Goal: Task Accomplishment & Management: Manage account settings

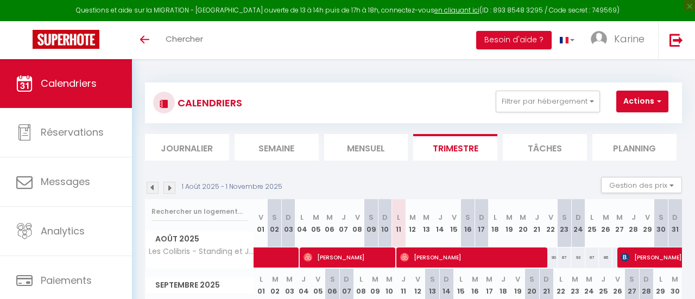
select select
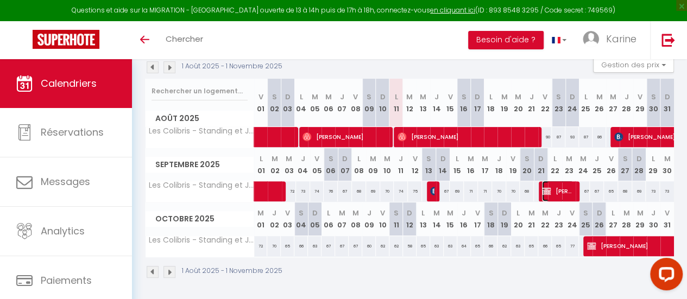
click at [554, 190] on span "[PERSON_NAME]" at bounding box center [557, 191] width 31 height 21
select select "OK"
select select "KO"
select select "0"
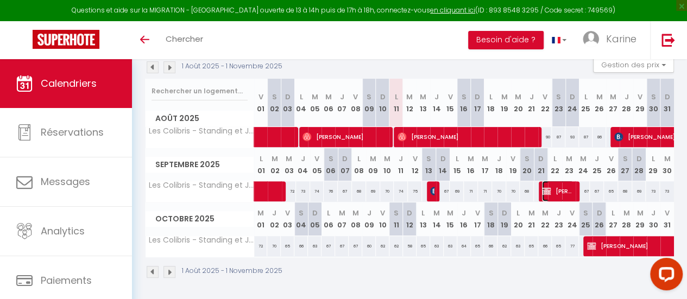
select select "1"
select select
select select "11613"
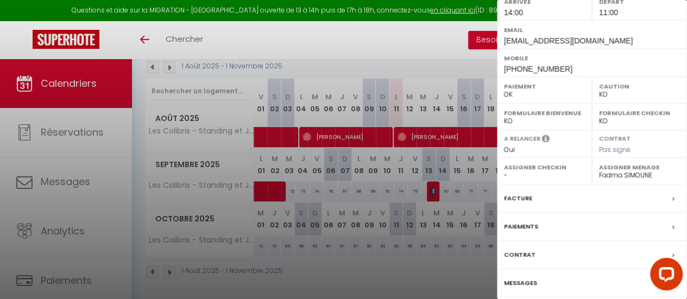
scroll to position [215, 0]
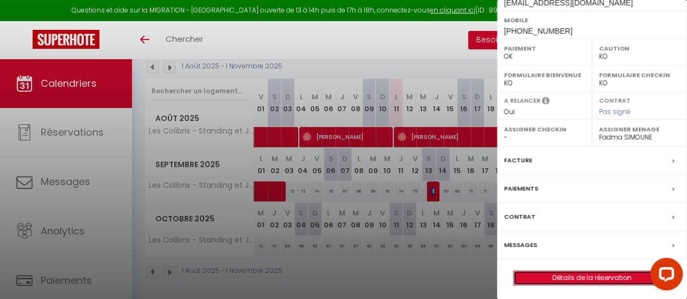
click at [582, 274] on link "Détails de la réservation" at bounding box center [592, 278] width 156 height 14
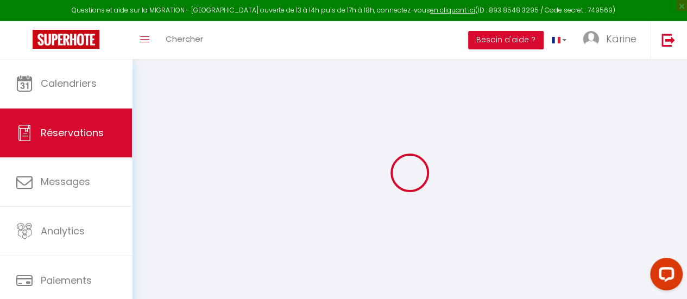
select select
checkbox input "false"
select select
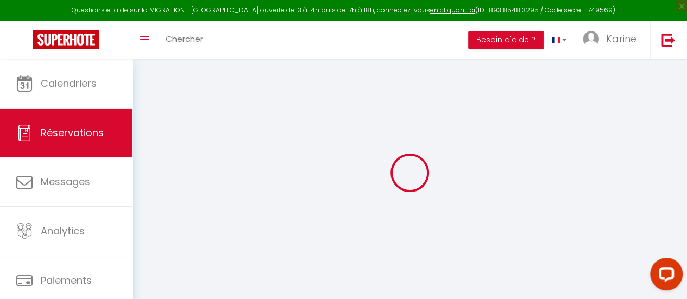
select select
checkbox input "false"
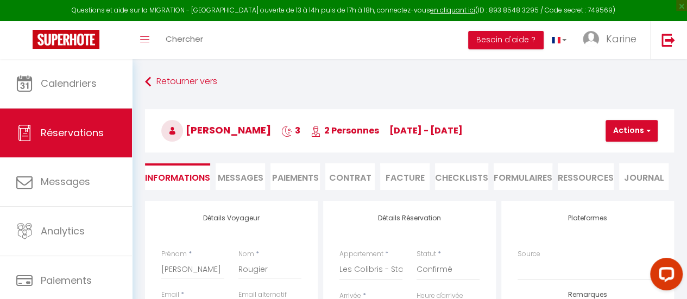
select select
type input "80"
type input "7.2"
select select
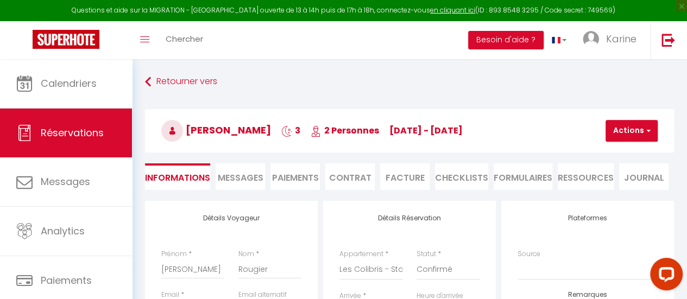
checkbox input "false"
select select
checkbox input "false"
select select "14:00"
select select "11:00"
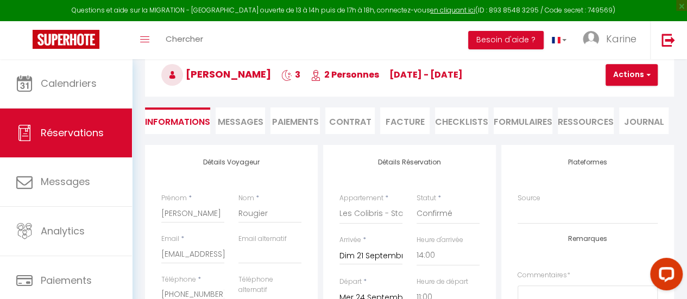
scroll to position [51, 0]
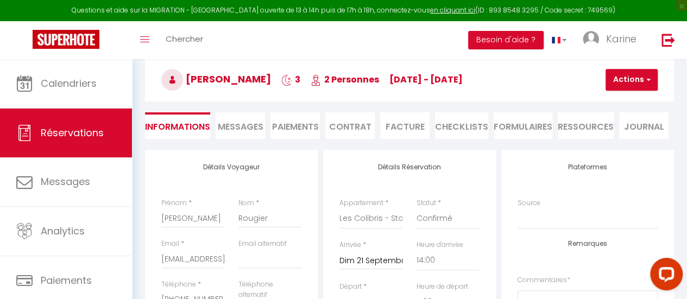
click at [298, 123] on li "Paiements" at bounding box center [294, 125] width 49 height 27
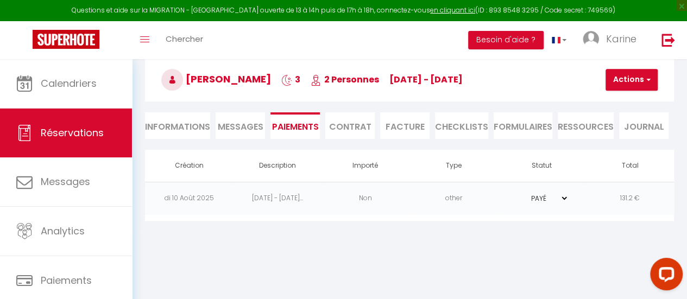
click at [188, 124] on li "Informations" at bounding box center [177, 125] width 65 height 27
select select
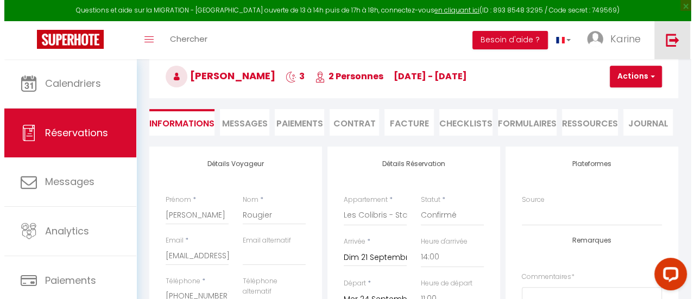
scroll to position [52, 0]
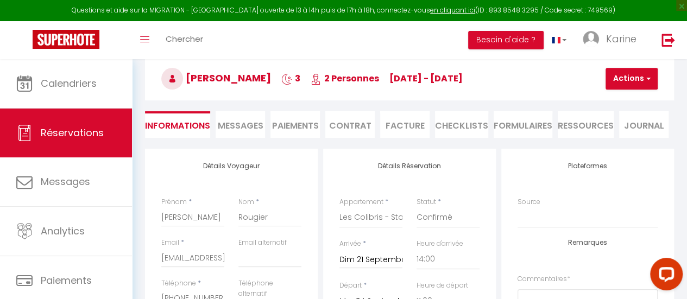
click at [294, 125] on li "Paiements" at bounding box center [294, 124] width 49 height 27
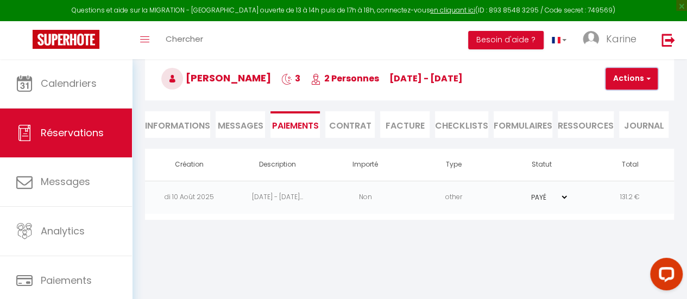
click at [634, 73] on button "Actions" at bounding box center [631, 79] width 52 height 22
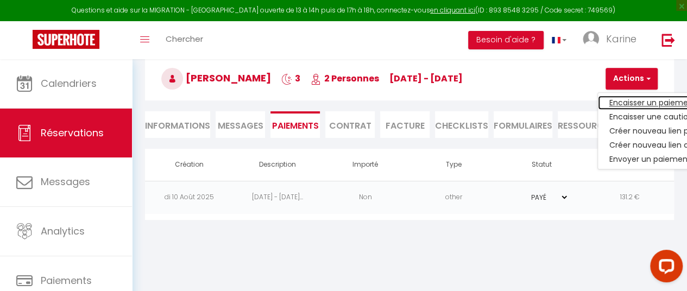
click at [628, 99] on link "Encaisser un paiement" at bounding box center [665, 103] width 134 height 14
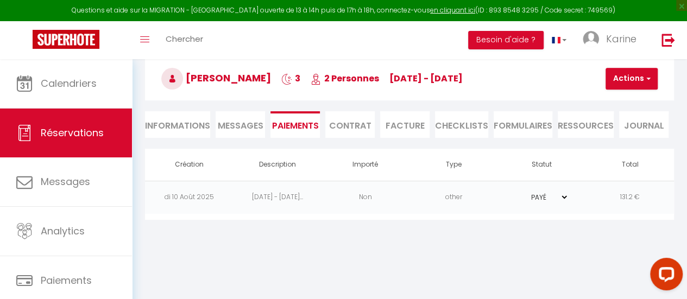
select select "nights"
type input "[EMAIL_ADDRESS][DOMAIN_NAME]"
select select "4843"
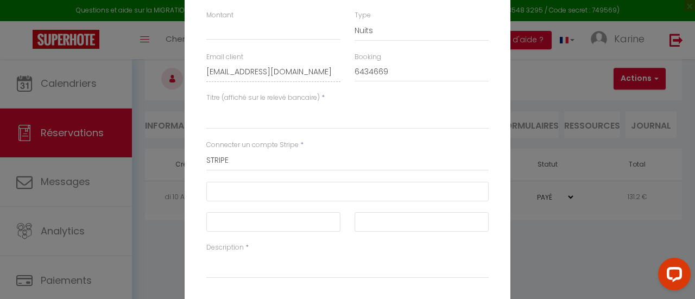
click at [558, 251] on div "Encaisser un paiement × Montant Type Nuits Frais de ménage Taxe de séjour Autre…" at bounding box center [347, 149] width 695 height 299
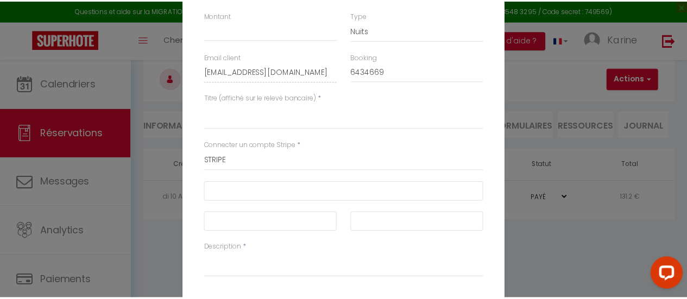
scroll to position [41, 0]
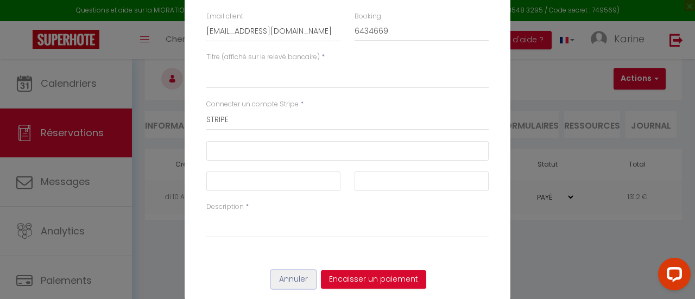
click at [287, 279] on button "Annuler" at bounding box center [293, 279] width 45 height 18
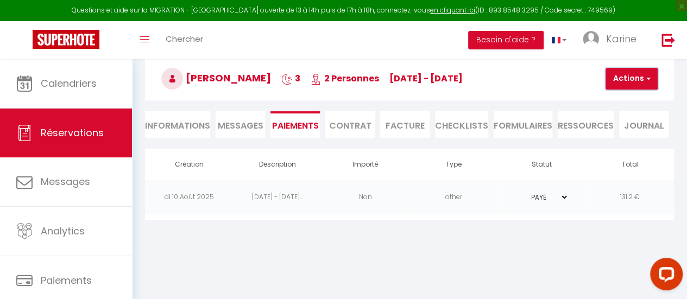
click at [635, 83] on button "Actions" at bounding box center [631, 79] width 52 height 22
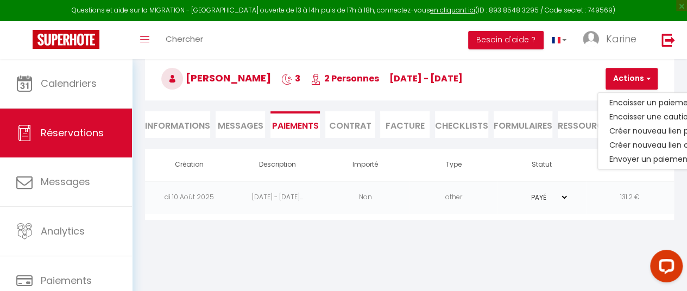
click at [349, 228] on div "Retourner vers Anthony Rougier 3 2 Personnes di 21 Sep - me 24 Sep Actions Enre…" at bounding box center [409, 120] width 555 height 226
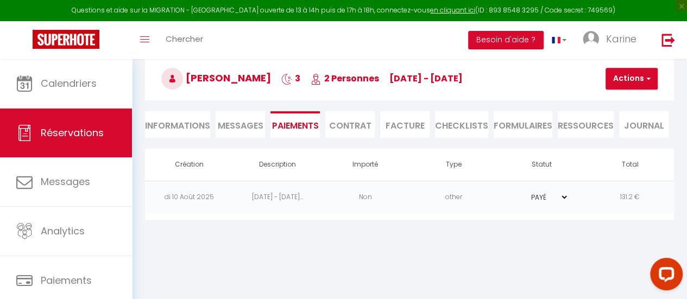
click at [188, 122] on li "Informations" at bounding box center [177, 124] width 65 height 27
select select
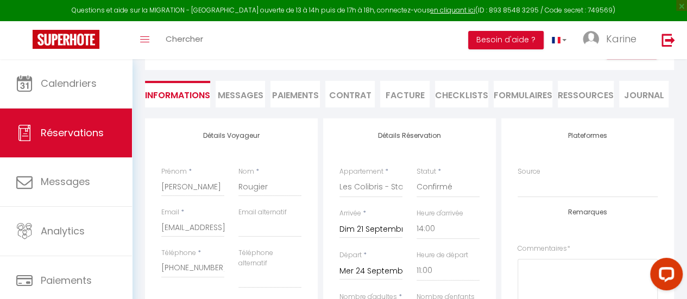
scroll to position [80, 0]
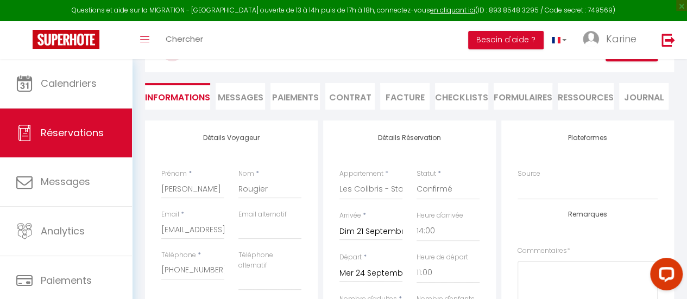
click at [294, 93] on li "Paiements" at bounding box center [294, 96] width 49 height 27
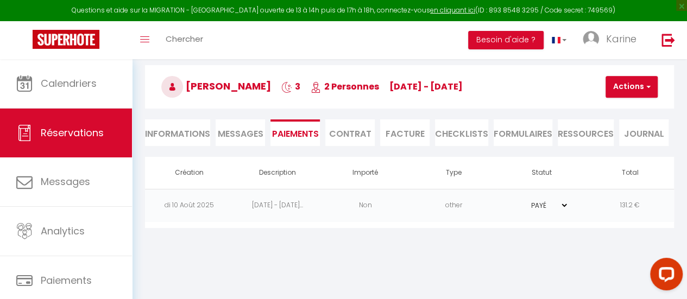
scroll to position [46, 0]
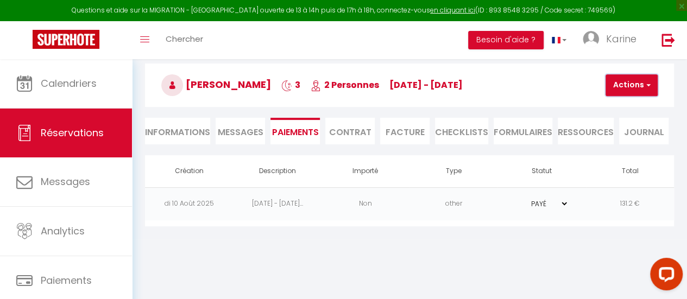
click at [648, 87] on span "button" at bounding box center [646, 85] width 7 height 10
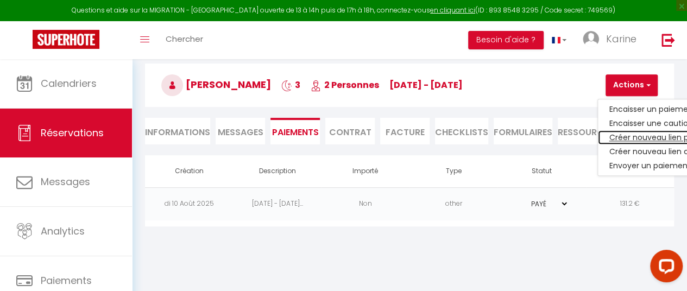
click at [648, 133] on link "Créer nouveau lien paiement" at bounding box center [665, 137] width 134 height 14
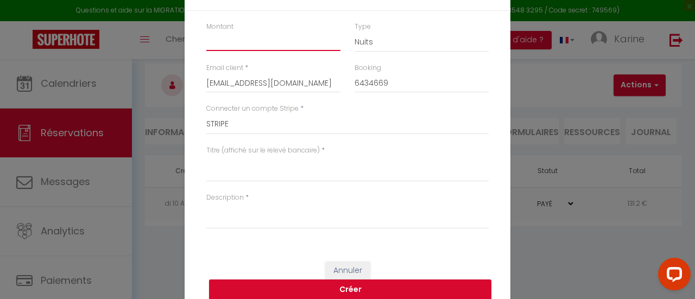
click at [226, 40] on input "Montant" at bounding box center [273, 41] width 134 height 20
type input "150"
click at [348, 289] on button "Créer" at bounding box center [350, 290] width 282 height 21
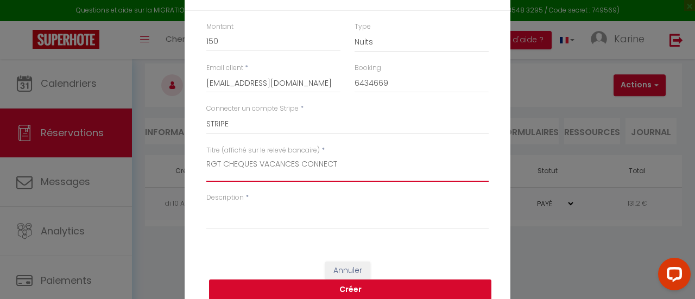
type textarea "RGT CHEQUES VACANCES CONNECT"
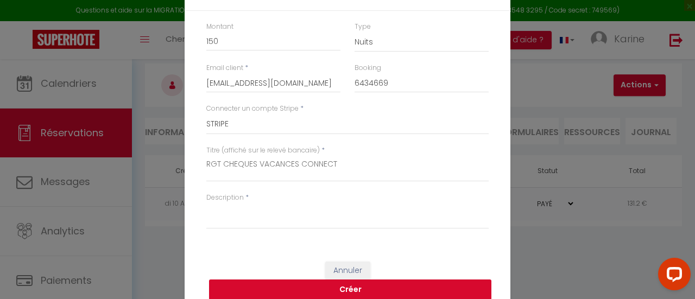
click at [346, 285] on button "Créer" at bounding box center [350, 290] width 282 height 21
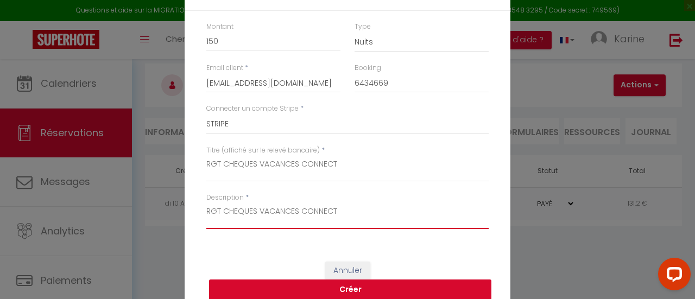
type textarea "RGT CHEQUES VACANCES CONNECT"
click at [349, 288] on button "Créer" at bounding box center [350, 290] width 282 height 21
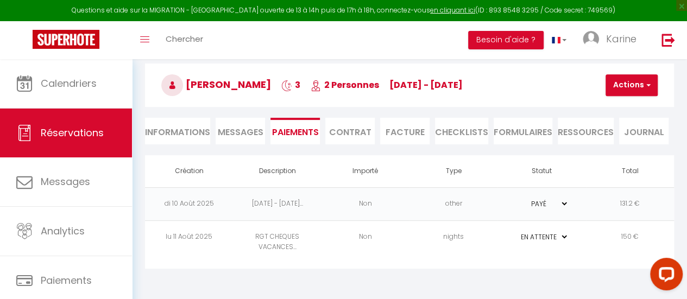
click at [564, 237] on select "PAYÉ EN ATTENTE" at bounding box center [541, 237] width 54 height 10
select select "1"
click at [514, 232] on select "PAYÉ EN ATTENTE" at bounding box center [541, 237] width 54 height 10
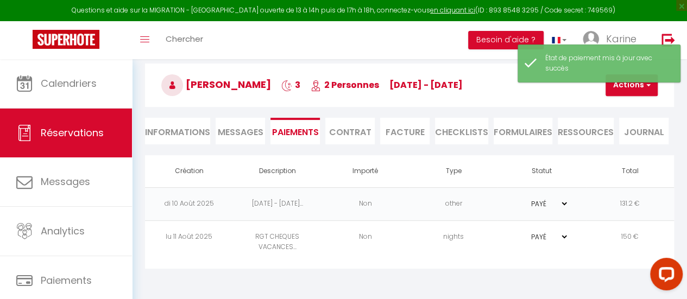
click at [169, 132] on li "Informations" at bounding box center [177, 131] width 65 height 27
select select
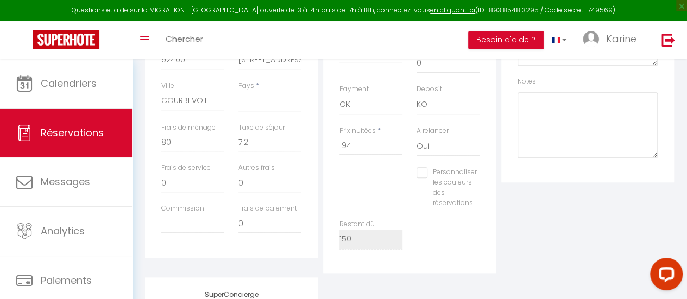
scroll to position [338, 0]
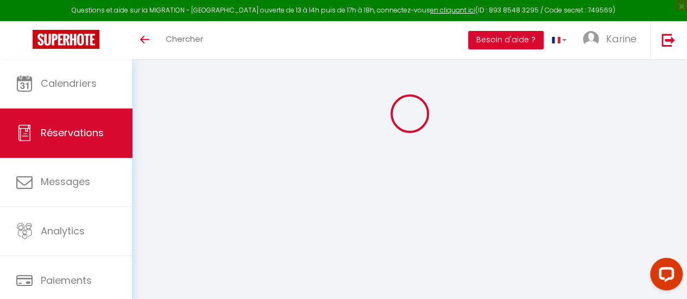
select select
select select "14"
checkbox input "false"
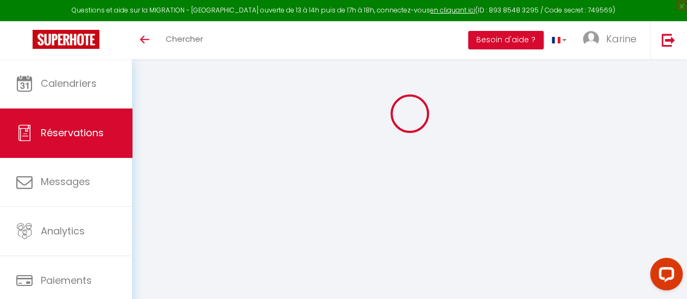
select select
checkbox input "false"
select select
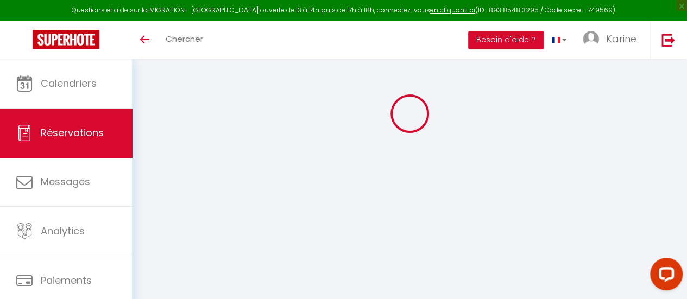
select select
checkbox input "false"
select select
type input "80"
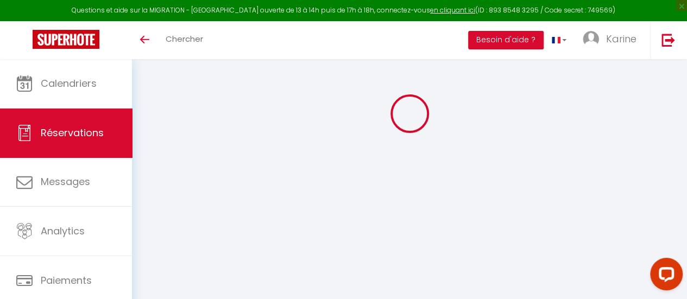
type input "7.2"
select select
checkbox input "false"
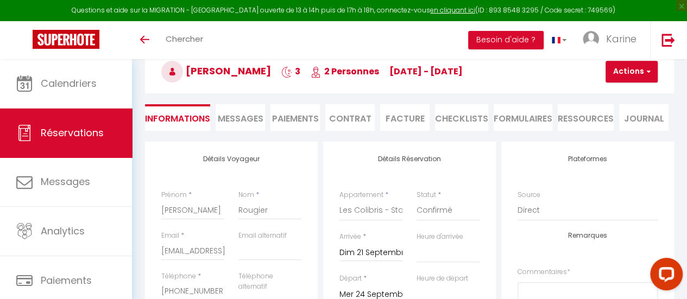
select select
checkbox input "false"
select select "14:00"
select select "11:00"
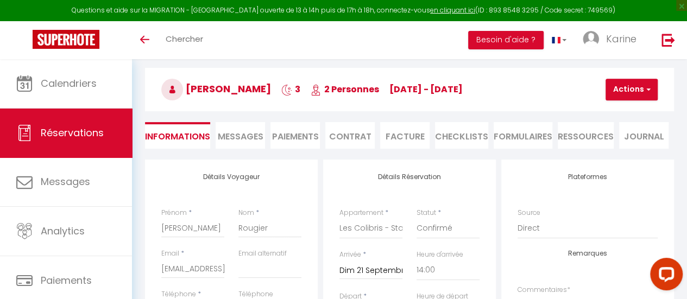
scroll to position [38, 0]
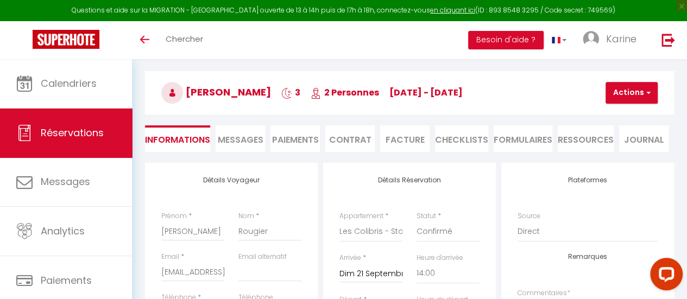
click at [298, 134] on li "Paiements" at bounding box center [294, 138] width 49 height 27
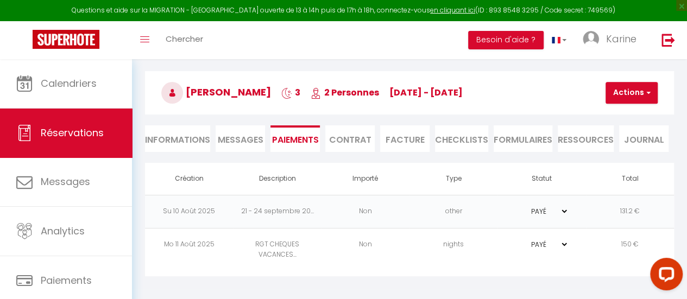
click at [244, 144] on span "Messages" at bounding box center [241, 140] width 46 height 12
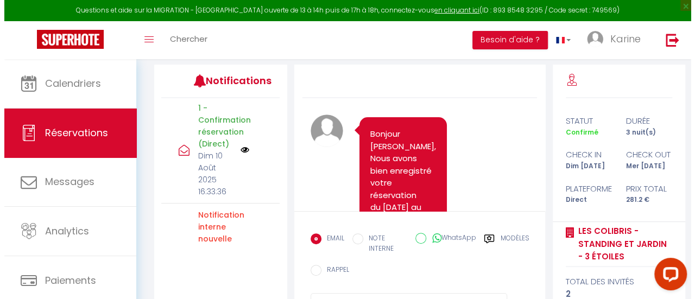
scroll to position [738, 0]
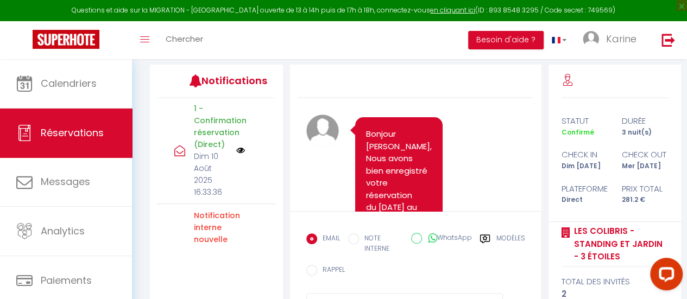
click at [236, 155] on img at bounding box center [240, 150] width 9 height 9
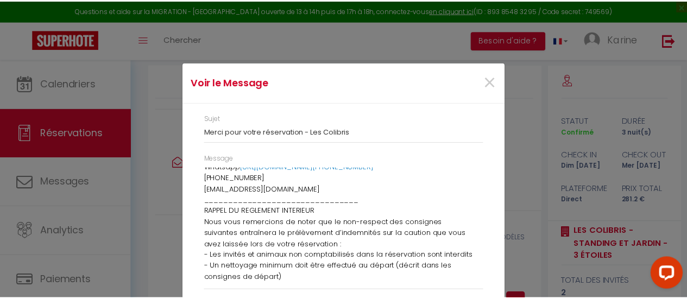
scroll to position [233, 0]
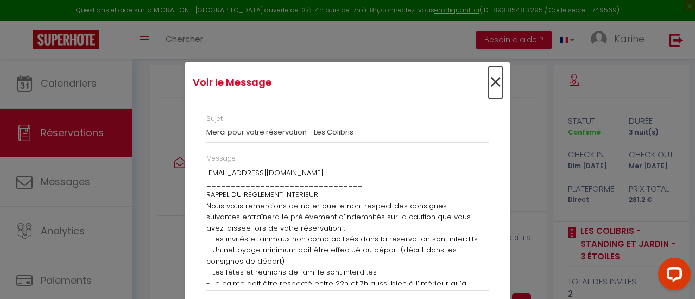
click at [491, 85] on span "×" at bounding box center [496, 82] width 14 height 33
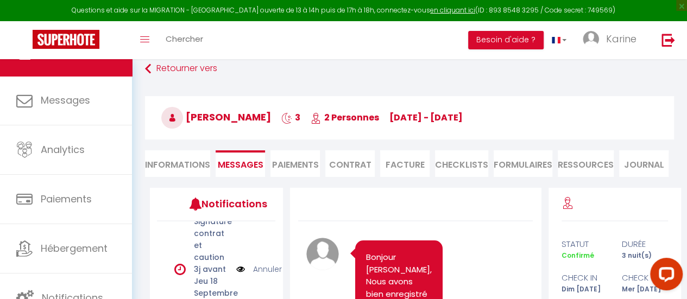
scroll to position [0, 0]
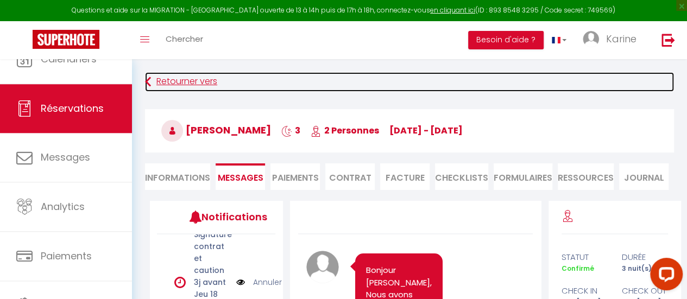
click at [184, 79] on link "Retourner vers" at bounding box center [409, 82] width 529 height 20
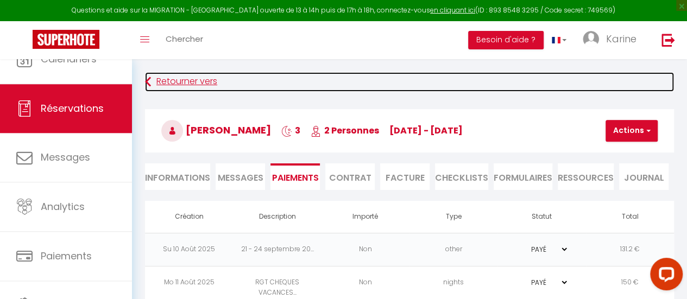
scroll to position [38, 0]
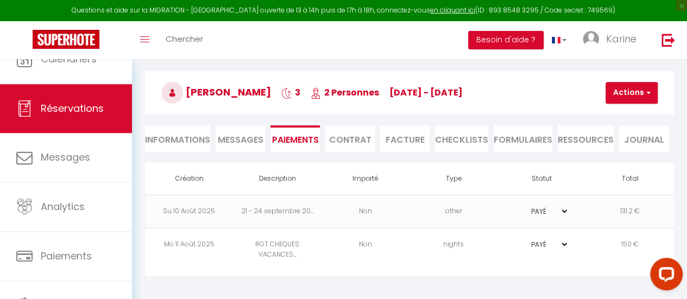
click at [180, 132] on li "Informations" at bounding box center [177, 138] width 65 height 27
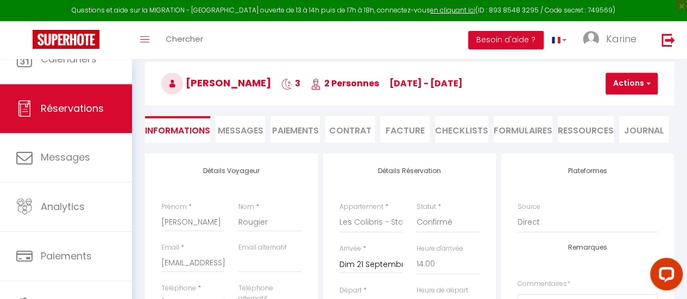
scroll to position [46, 0]
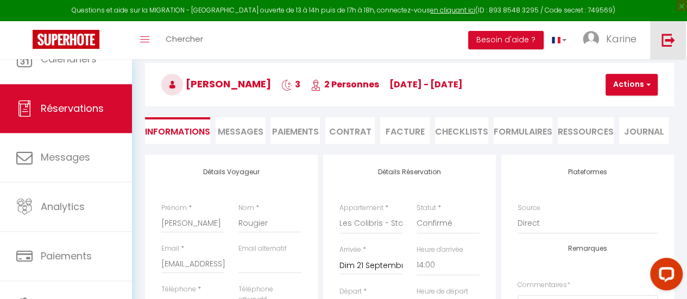
select select
checkbox input "false"
select select
checkbox input "false"
